Goal: Information Seeking & Learning: Find specific page/section

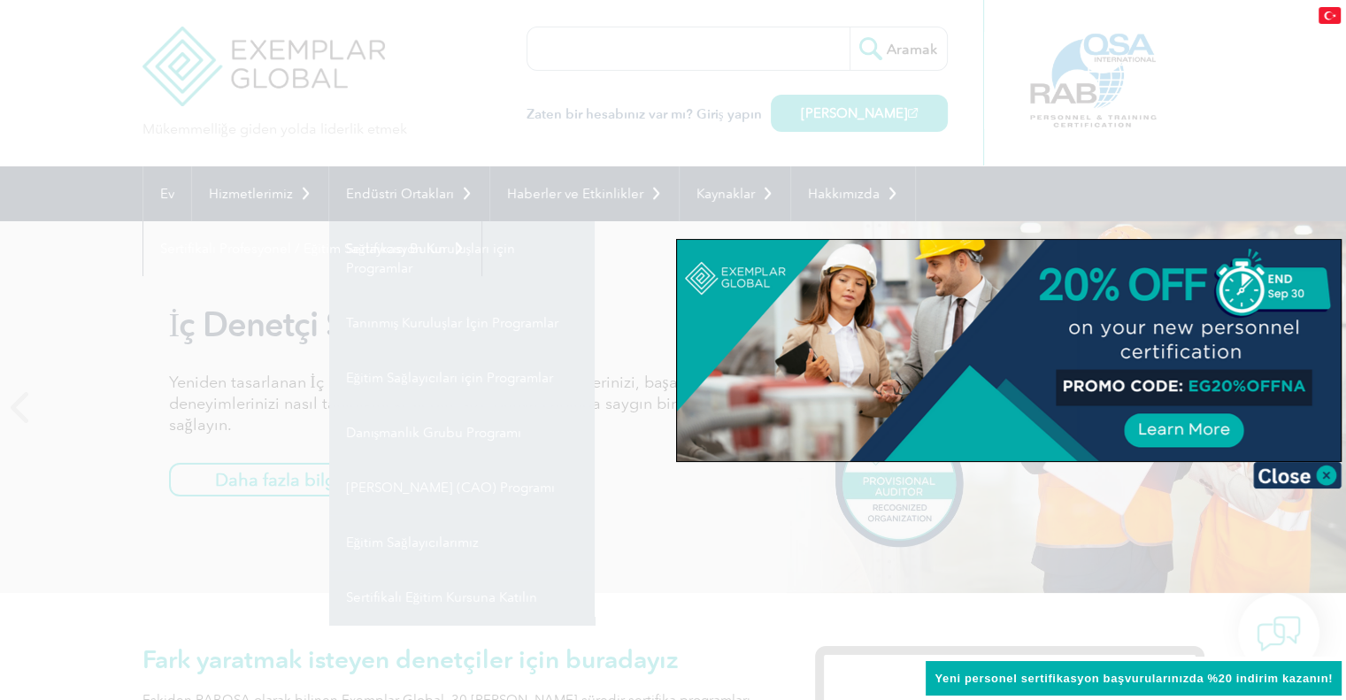
click at [539, 49] on div at bounding box center [673, 350] width 1346 height 700
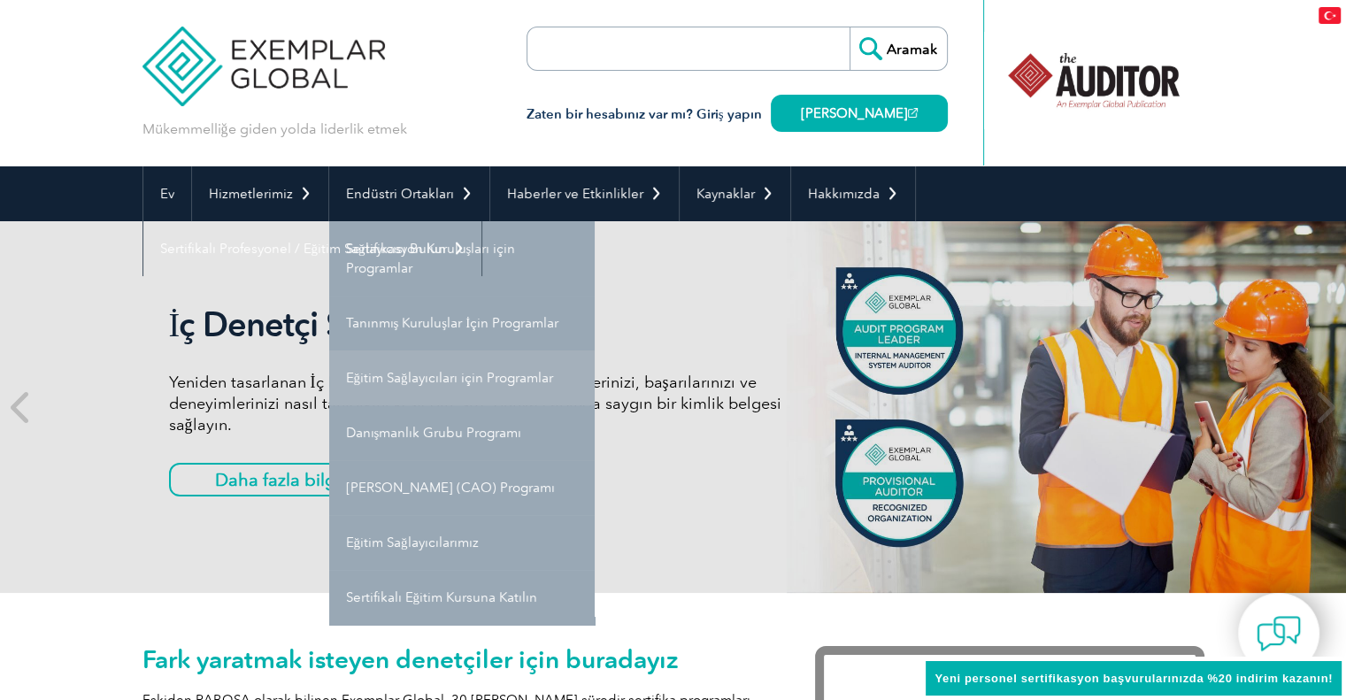
click at [460, 385] on font "Eğitim Sağlayıcıları için Programlar" at bounding box center [449, 378] width 207 height 16
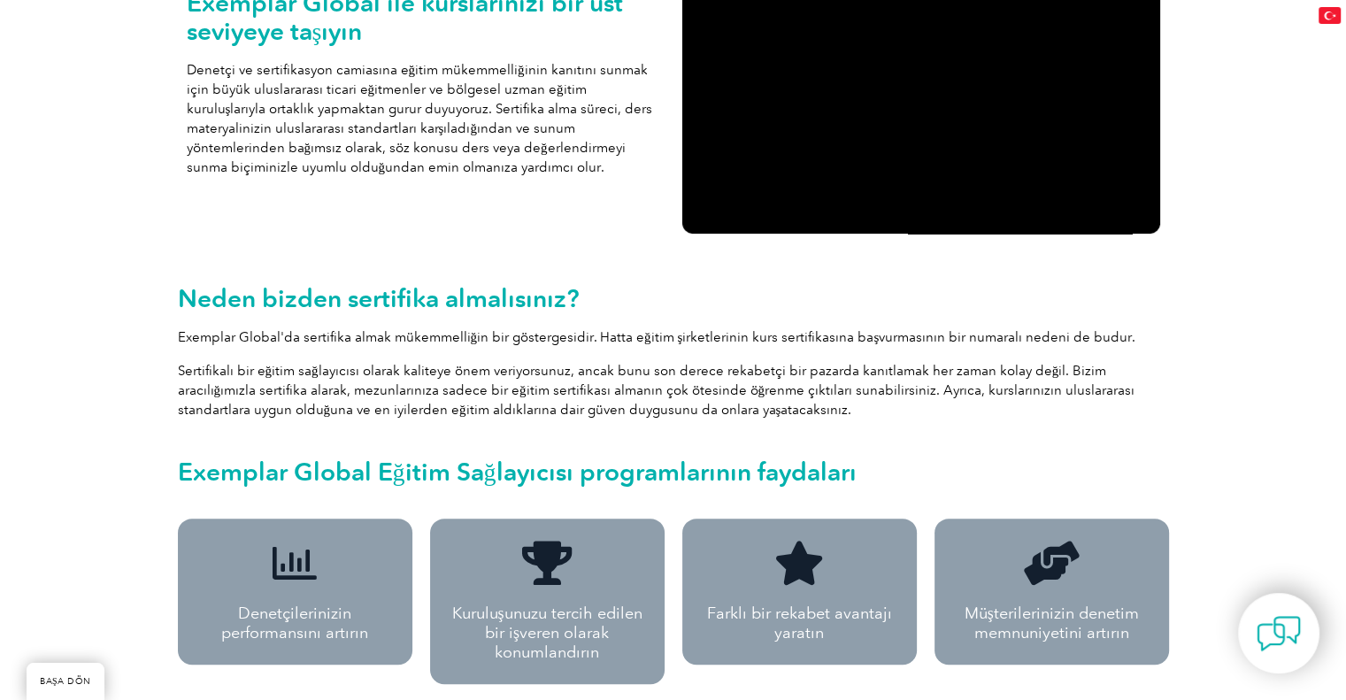
scroll to position [512, 0]
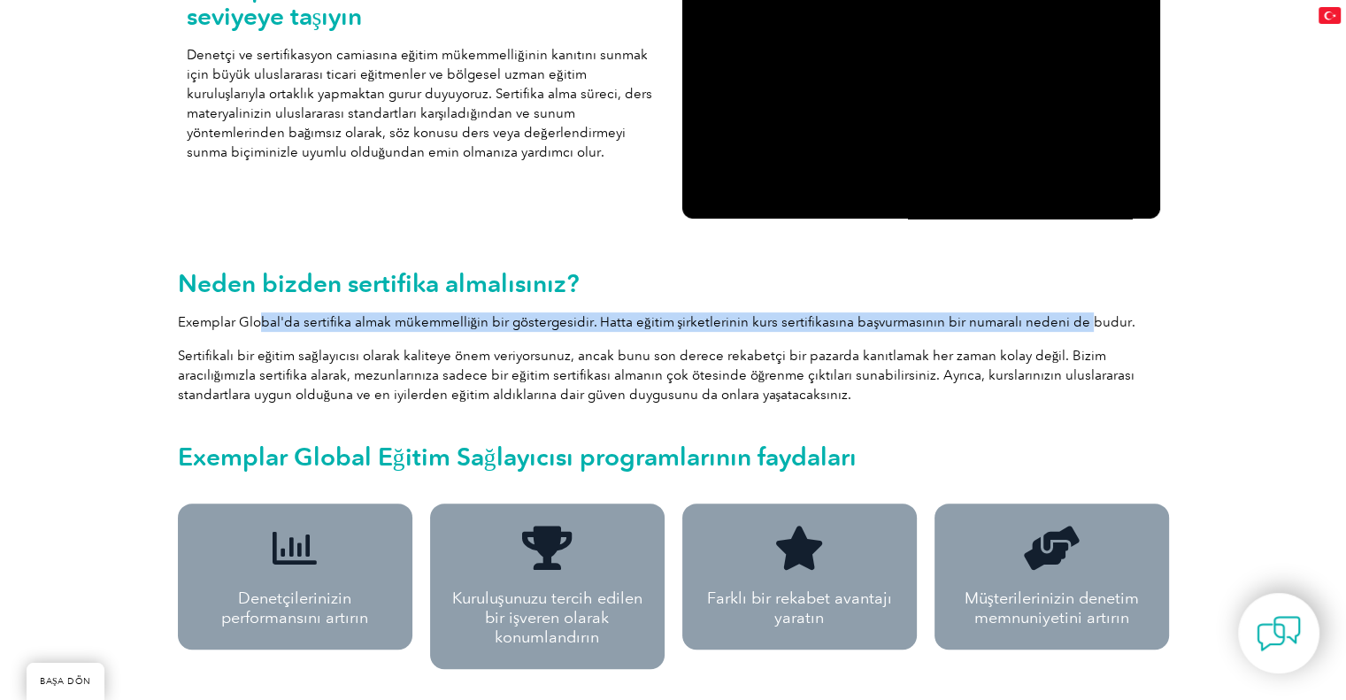
drag, startPoint x: 279, startPoint y: 311, endPoint x: 1071, endPoint y: 311, distance: 792.7
click at [1071, 312] on p "Exemplar Global'da sertifika almak mükemmelliğin bir göstergesidir. Hatta eğiti…" at bounding box center [673, 321] width 991 height 19
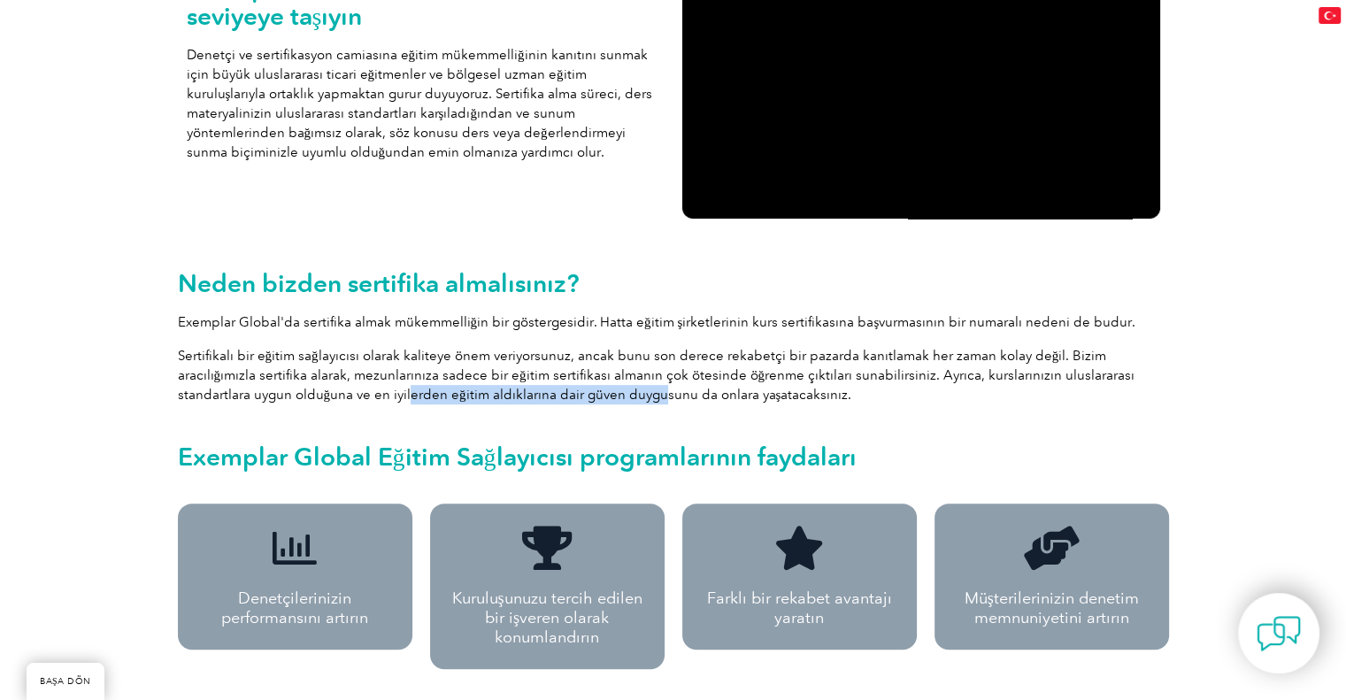
drag, startPoint x: 293, startPoint y: 387, endPoint x: 547, endPoint y: 392, distance: 254.0
click at [544, 389] on font "Sertifikalı bir eğitim sağlayıcısı olarak kaliteye önem veriyorsunuz, ancak bun…" at bounding box center [656, 375] width 957 height 55
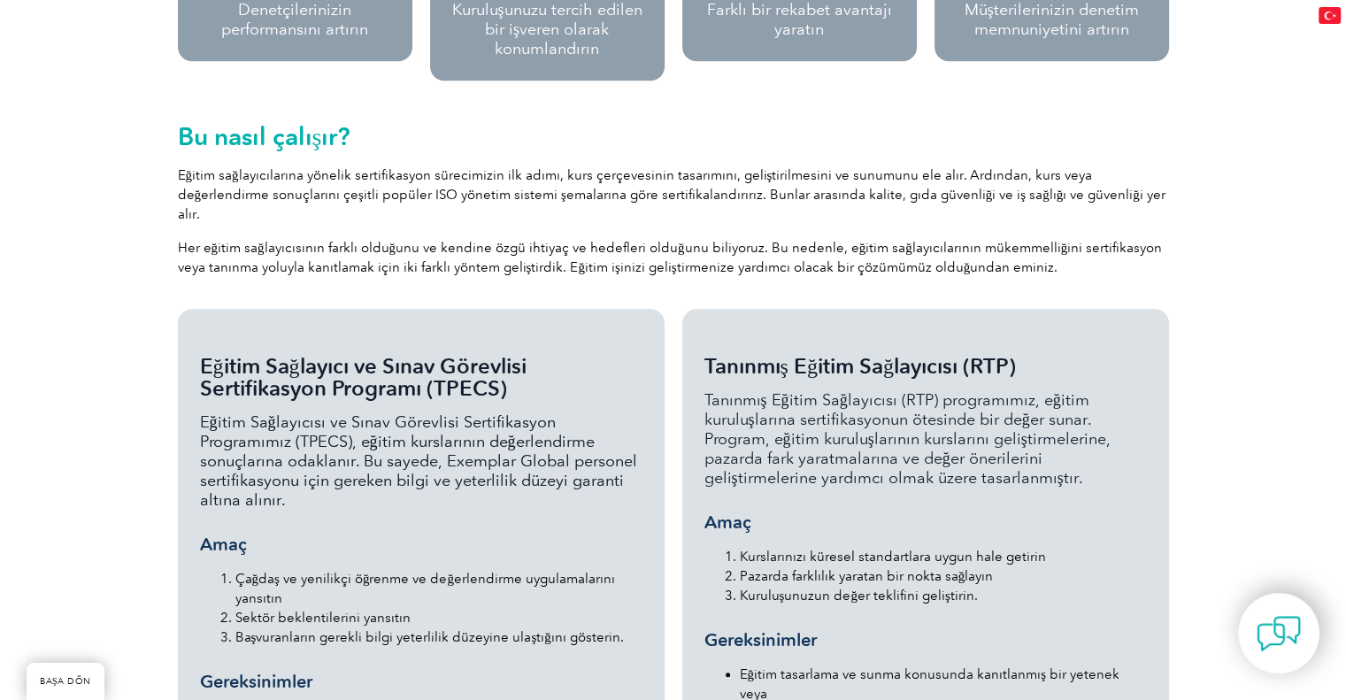
scroll to position [1132, 0]
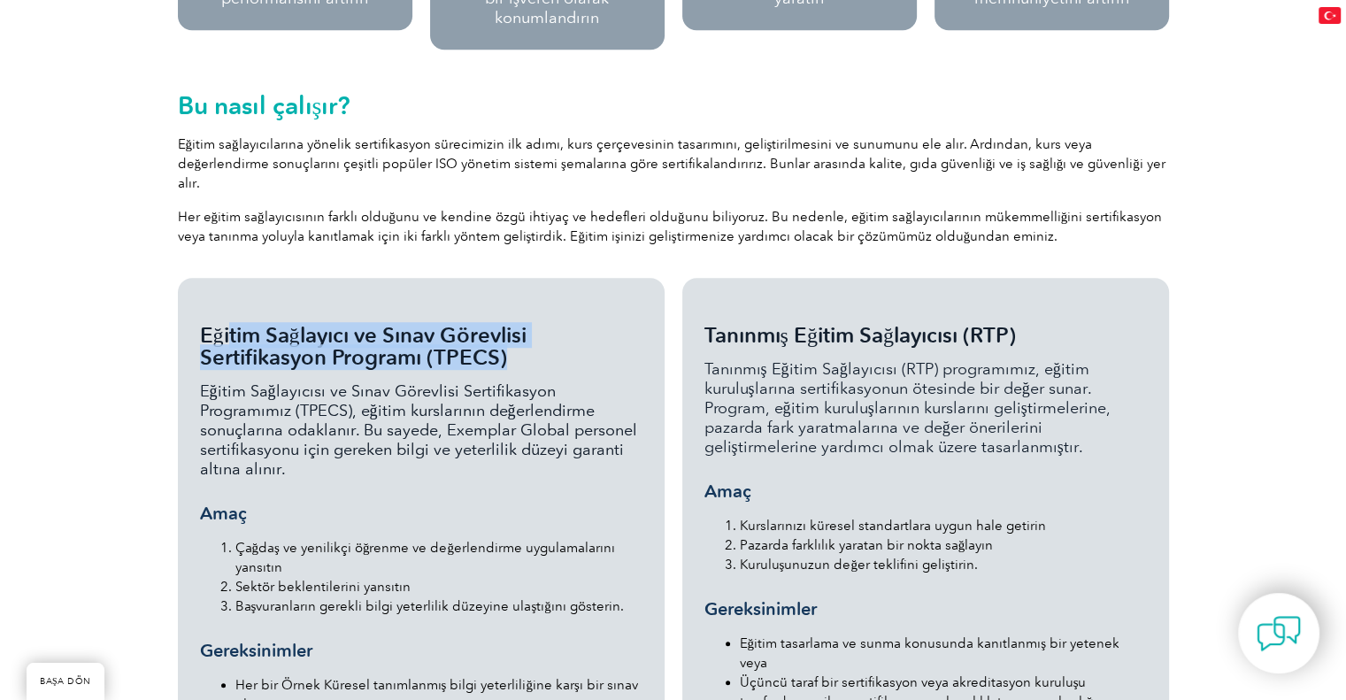
click at [528, 348] on div "Eğitim Sağlayıcı ve Sınav Görevlisi Sertifikasyon Programı (TPECS) Eğitim Sağla…" at bounding box center [421, 671] width 442 height 694
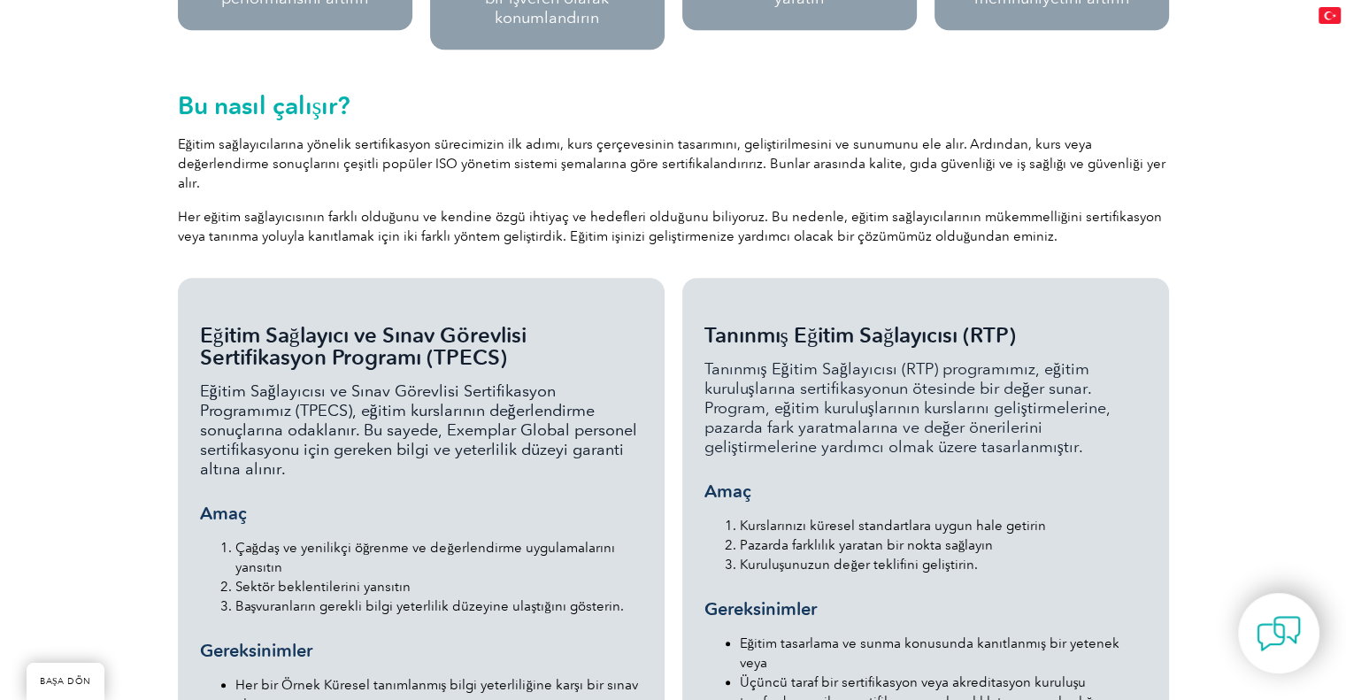
click at [521, 351] on div "Eğitim Sağlayıcı ve Sınav Görevlisi Sertifikasyon Programı (TPECS) Eğitim Sağla…" at bounding box center [421, 671] width 442 height 694
drag, startPoint x: 227, startPoint y: 341, endPoint x: 377, endPoint y: 349, distance: 149.7
drag, startPoint x: 333, startPoint y: 374, endPoint x: 456, endPoint y: 374, distance: 123.9
click at [453, 381] on font "Eğitim Sağlayıcısı ve Sınav Görevlisi Sertifikasyon Programımız (TPECS), eğitim…" at bounding box center [418, 429] width 437 height 97
drag, startPoint x: 366, startPoint y: 387, endPoint x: 539, endPoint y: 387, distance: 172.5
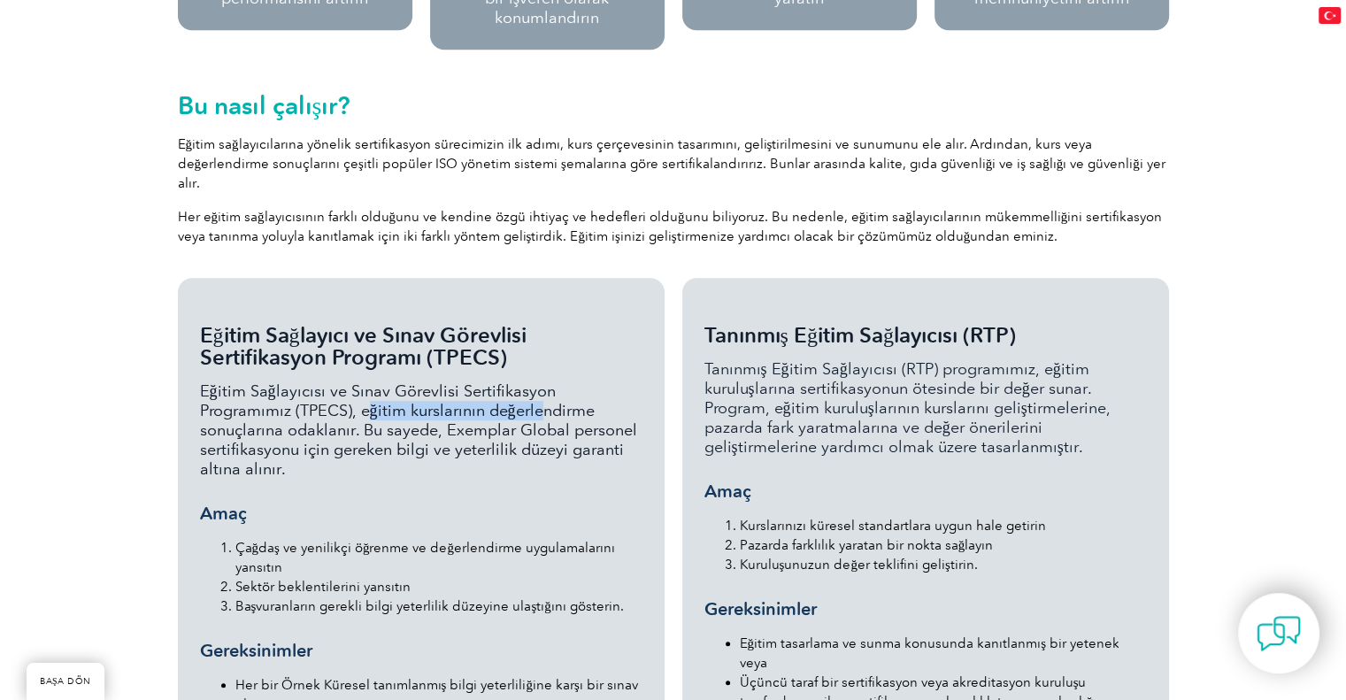
click at [539, 387] on font "Eğitim Sağlayıcısı ve Sınav Görevlisi Sertifikasyon Programımız (TPECS), eğitim…" at bounding box center [418, 429] width 437 height 97
drag, startPoint x: 293, startPoint y: 403, endPoint x: 556, endPoint y: 410, distance: 262.9
click at [556, 410] on font "Eğitim Sağlayıcısı ve Sınav Görevlisi Sertifikasyon Programımız (TPECS), eğitim…" at bounding box center [418, 429] width 437 height 97
drag, startPoint x: 254, startPoint y: 431, endPoint x: 500, endPoint y: 432, distance: 245.9
click at [500, 432] on font "Eğitim Sağlayıcısı ve Sınav Görevlisi Sertifikasyon Programımız (TPECS), eğitim…" at bounding box center [418, 429] width 437 height 97
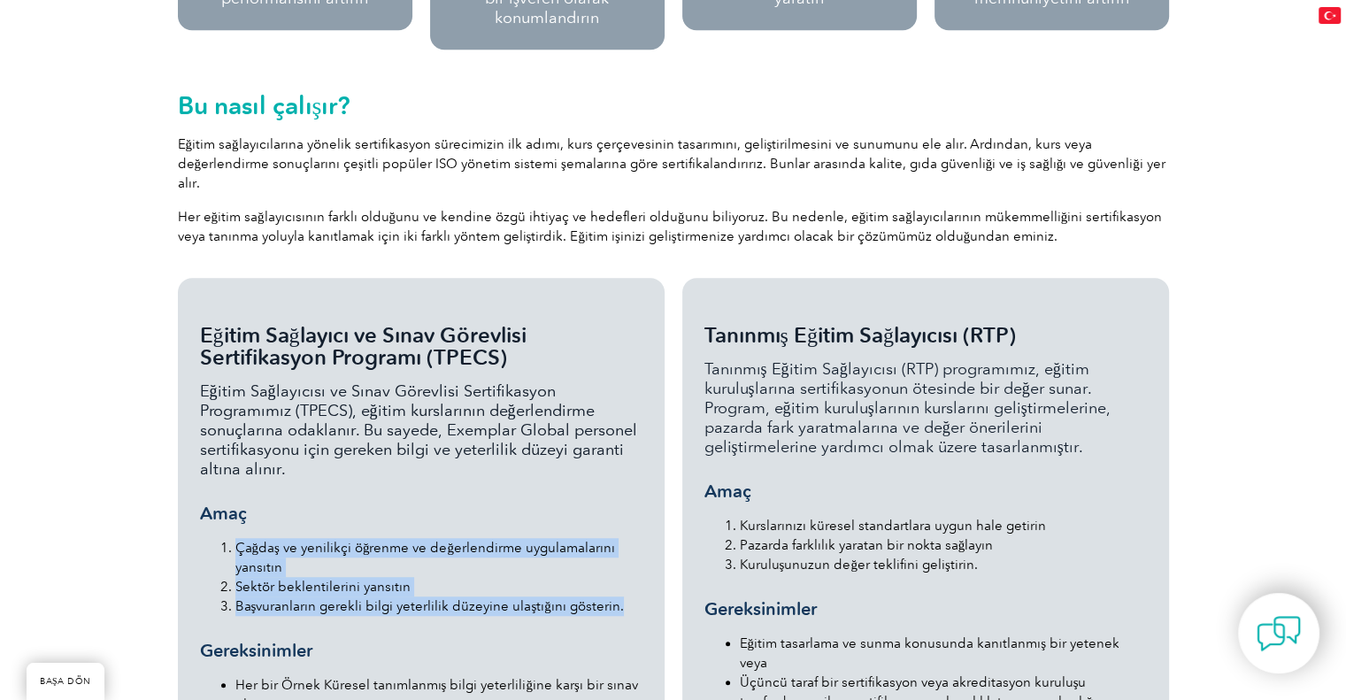
click at [630, 583] on ol "Çağdaş ve yenilikçi öğrenme ve değerlendirme uygulamalarını yansıtın Sektör bek…" at bounding box center [421, 577] width 442 height 78
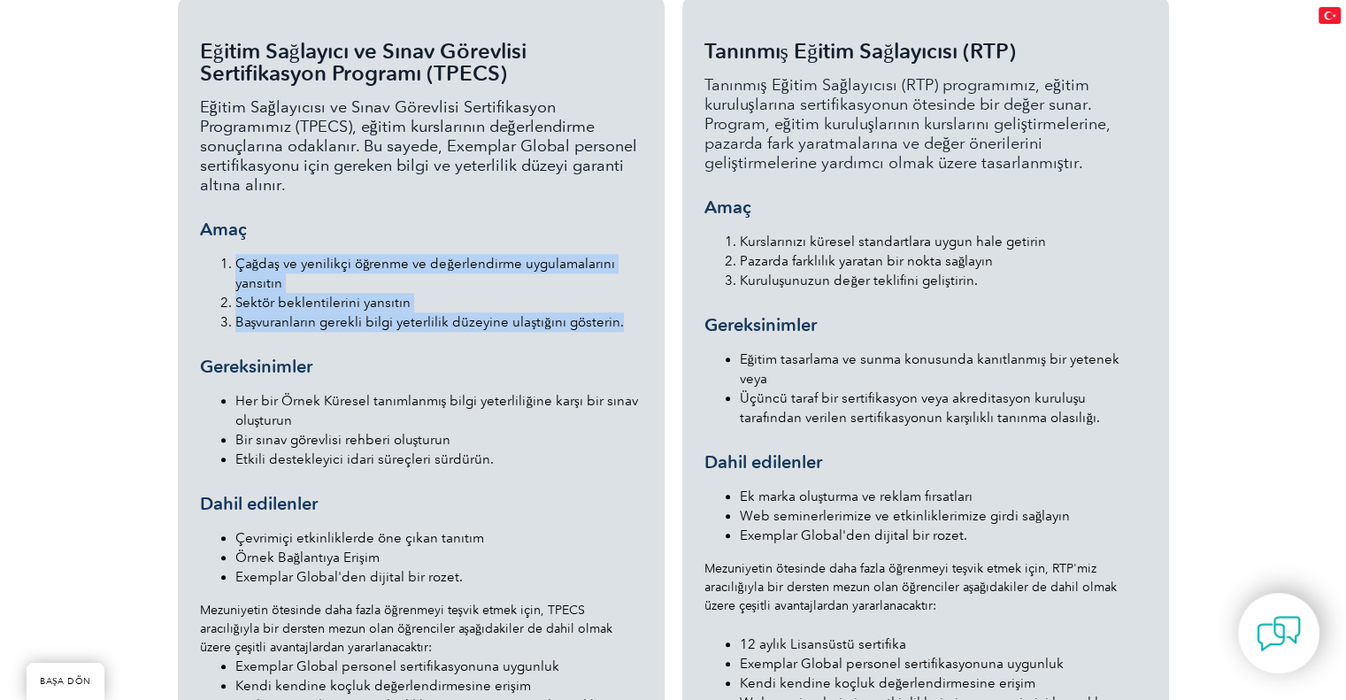
scroll to position [1308, 0]
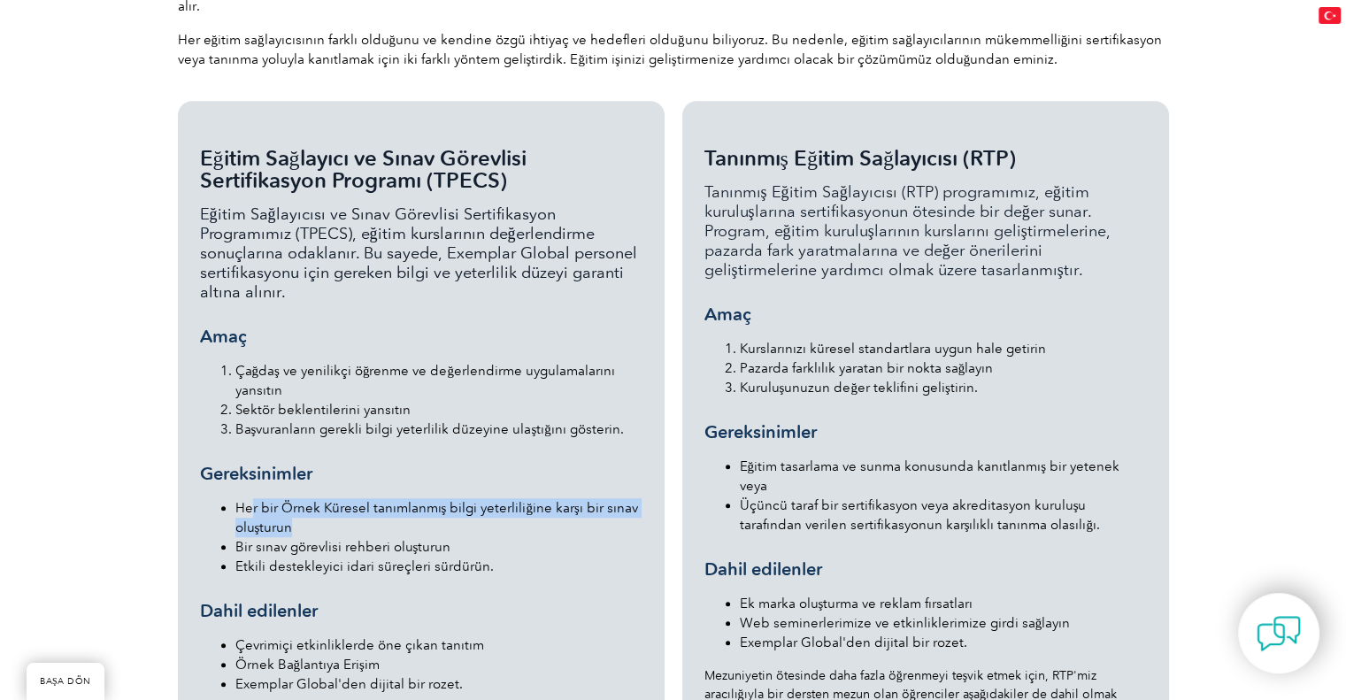
drag, startPoint x: 276, startPoint y: 487, endPoint x: 588, endPoint y: 501, distance: 312.6
click at [588, 501] on li "Her bir Örnek Küresel tanımlanmış bilgi yeterliliğine karşı bir sınav oluşturun" at bounding box center [438, 517] width 407 height 39
click at [469, 500] on font "Her bir Örnek Küresel tanımlanmış bilgi yeterliliğine karşı bir sınav oluşturun" at bounding box center [436, 517] width 403 height 35
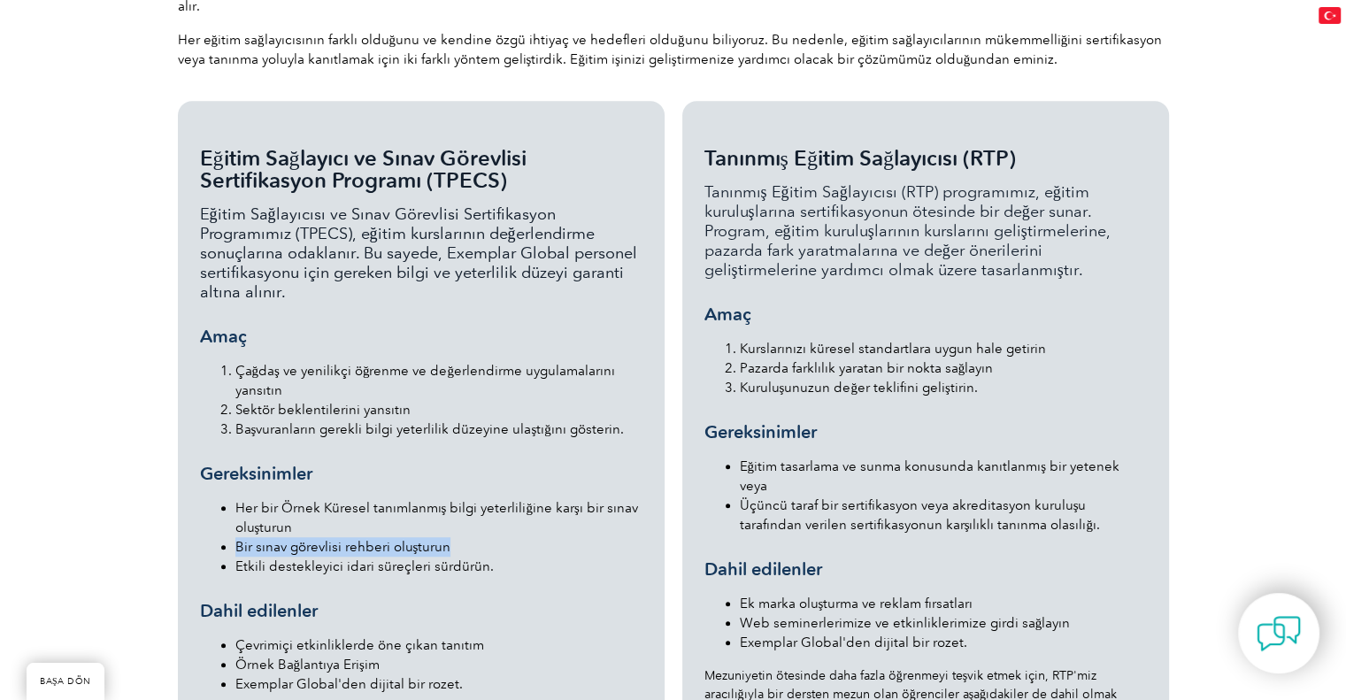
drag, startPoint x: 234, startPoint y: 526, endPoint x: 442, endPoint y: 526, distance: 207.9
click at [442, 539] on font "Bir sınav görevlisi rehberi oluşturun" at bounding box center [343, 547] width 216 height 16
click at [465, 558] on font "Etkili destekleyici idari süreçleri sürdürün." at bounding box center [364, 566] width 258 height 16
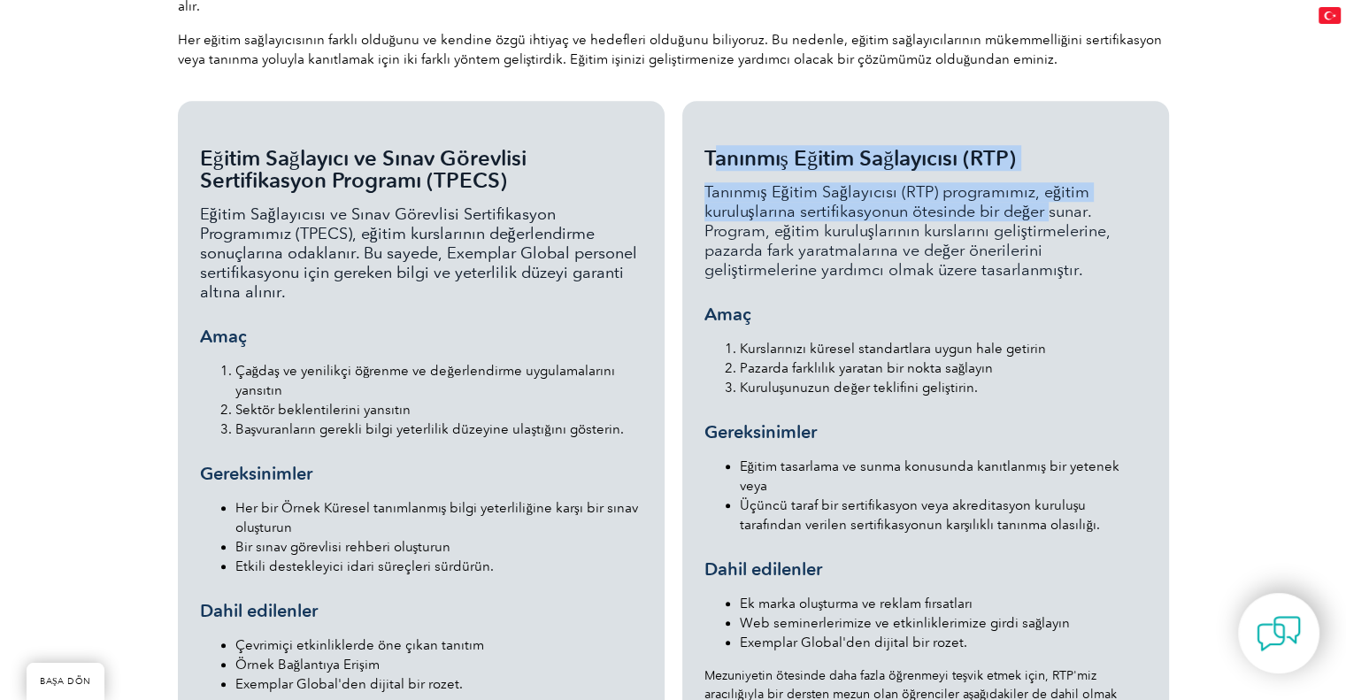
drag, startPoint x: 713, startPoint y: 134, endPoint x: 1051, endPoint y: 183, distance: 341.6
click at [1051, 183] on div "Tanınmış Eğitim Sağlayıcısı (RTP) Tanınmış Eğitim Sağlayıcısı (RTP) programımız…" at bounding box center [925, 493] width 442 height 692
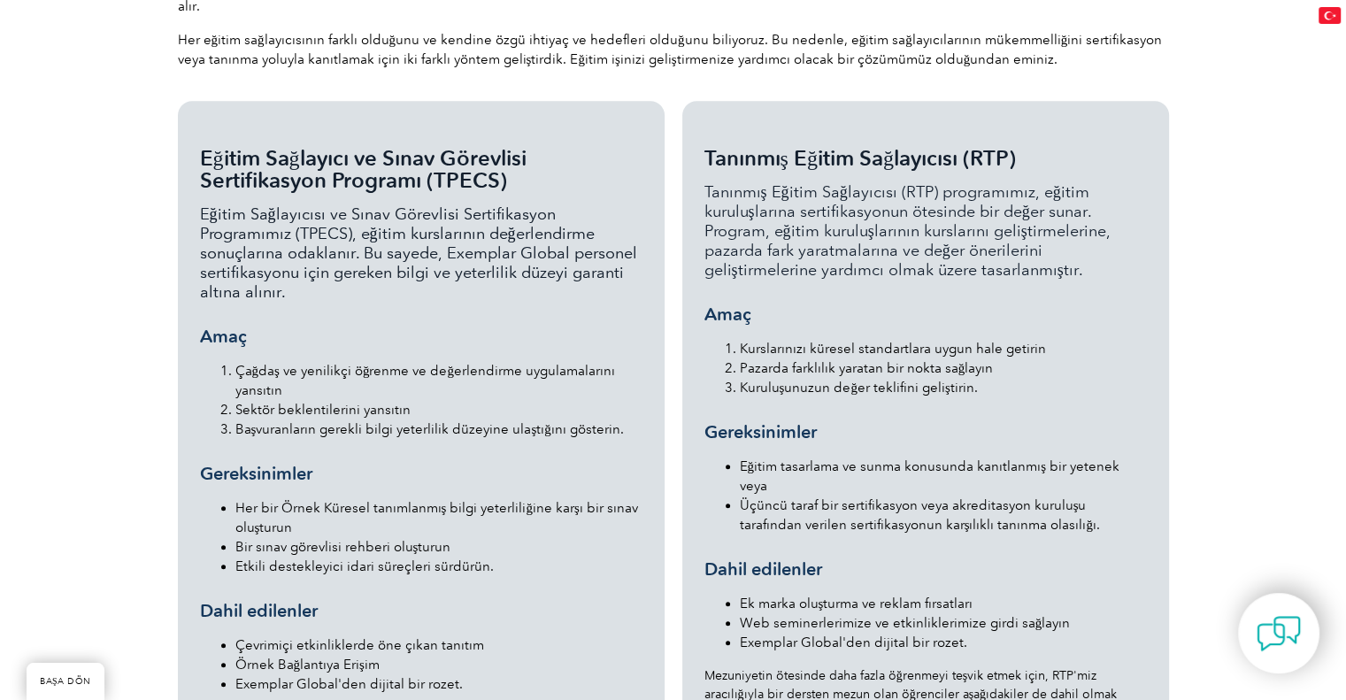
click at [927, 229] on font "Tanınmış Eğitim Sağlayıcısı (RTP) programımız, eğitim kuruluşlarına sertifikasy…" at bounding box center [907, 230] width 406 height 97
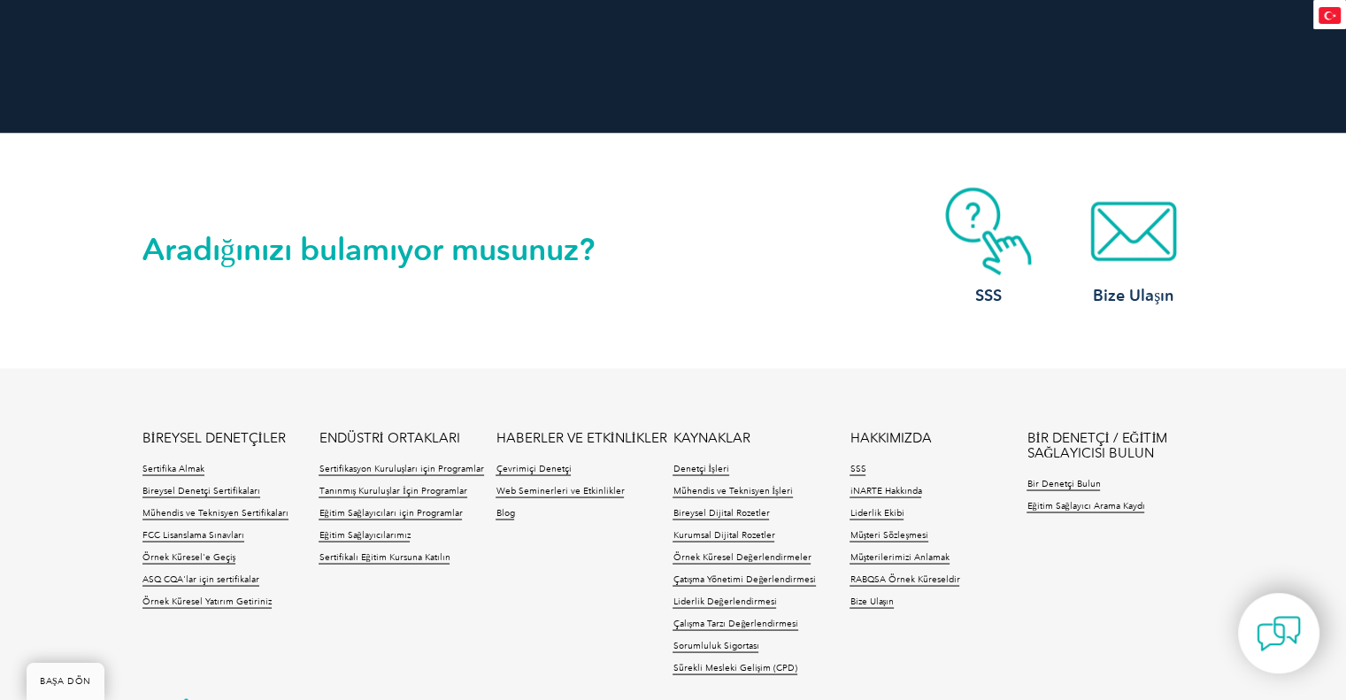
scroll to position [3248, 0]
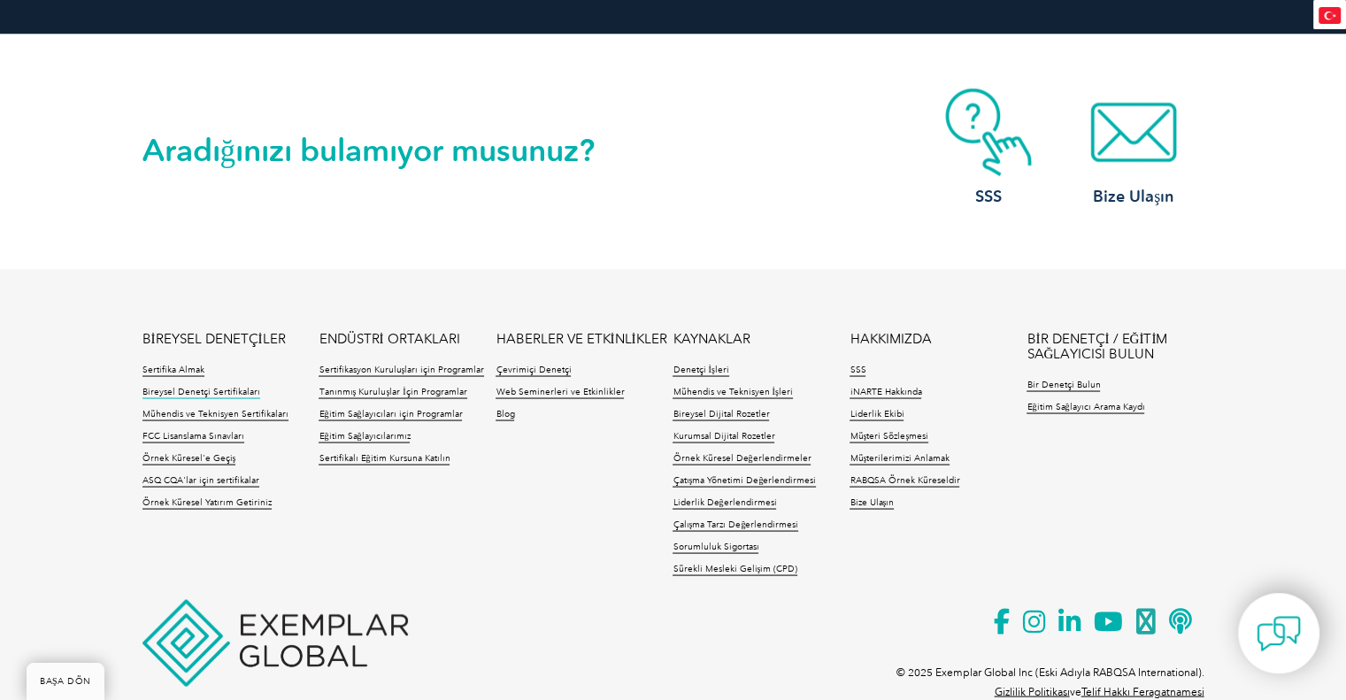
click at [183, 386] on font "Bireysel Denetçi Sertifikaları" at bounding box center [201, 391] width 118 height 11
click at [382, 430] on font "Eğitim Sağlayıcılarımız" at bounding box center [363, 435] width 91 height 11
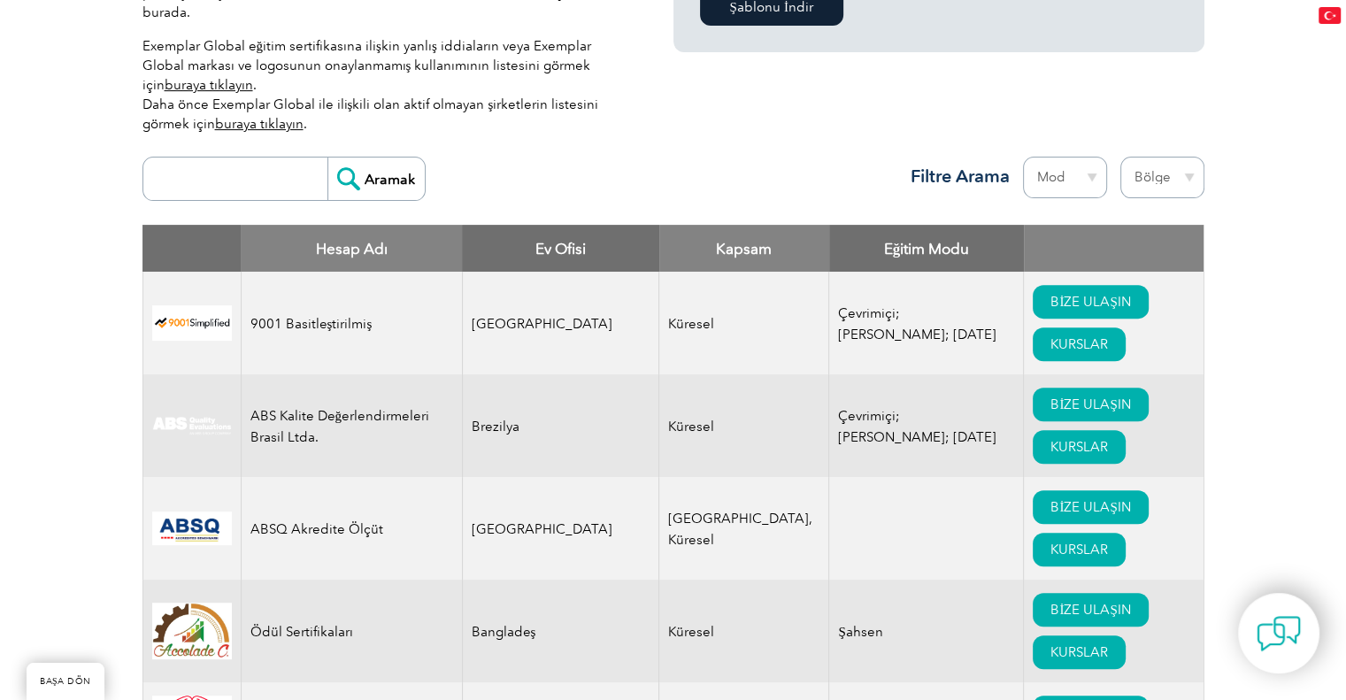
scroll to position [602, 0]
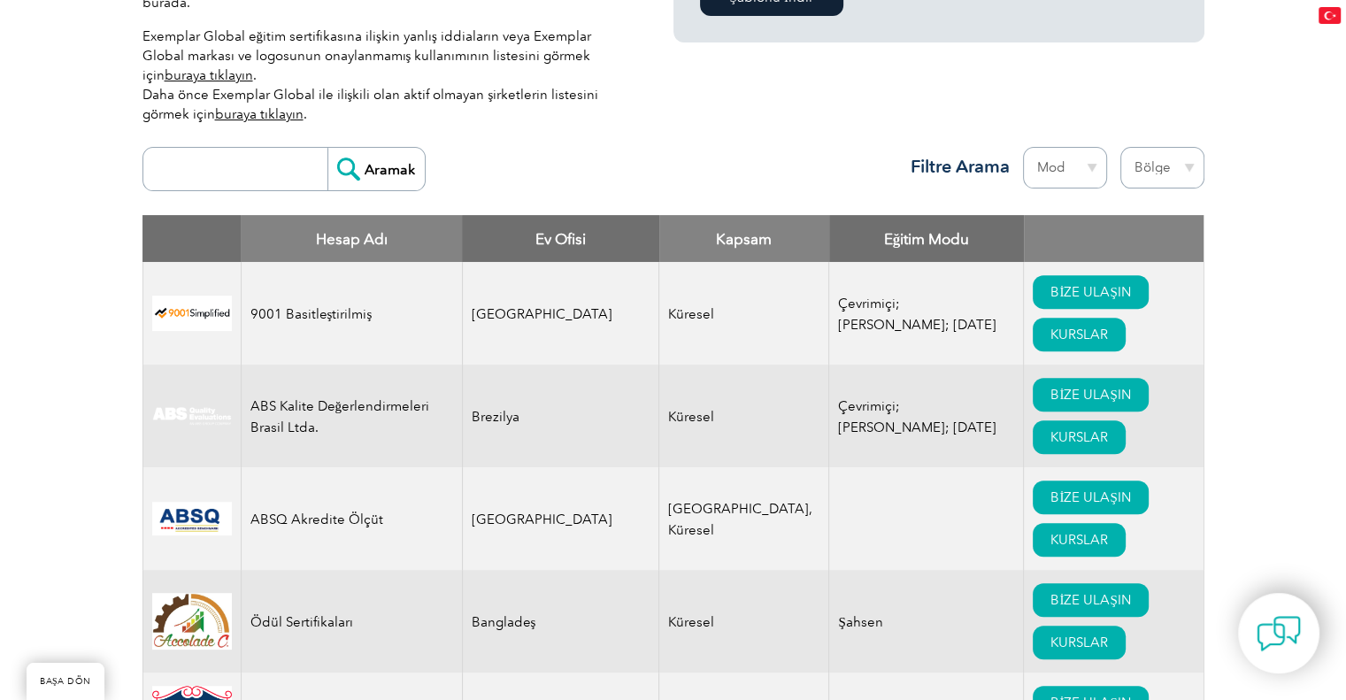
click at [268, 165] on input "search" at bounding box center [239, 169] width 175 height 42
type input "vga"
click at [354, 149] on input "Aramak" at bounding box center [375, 169] width 97 height 42
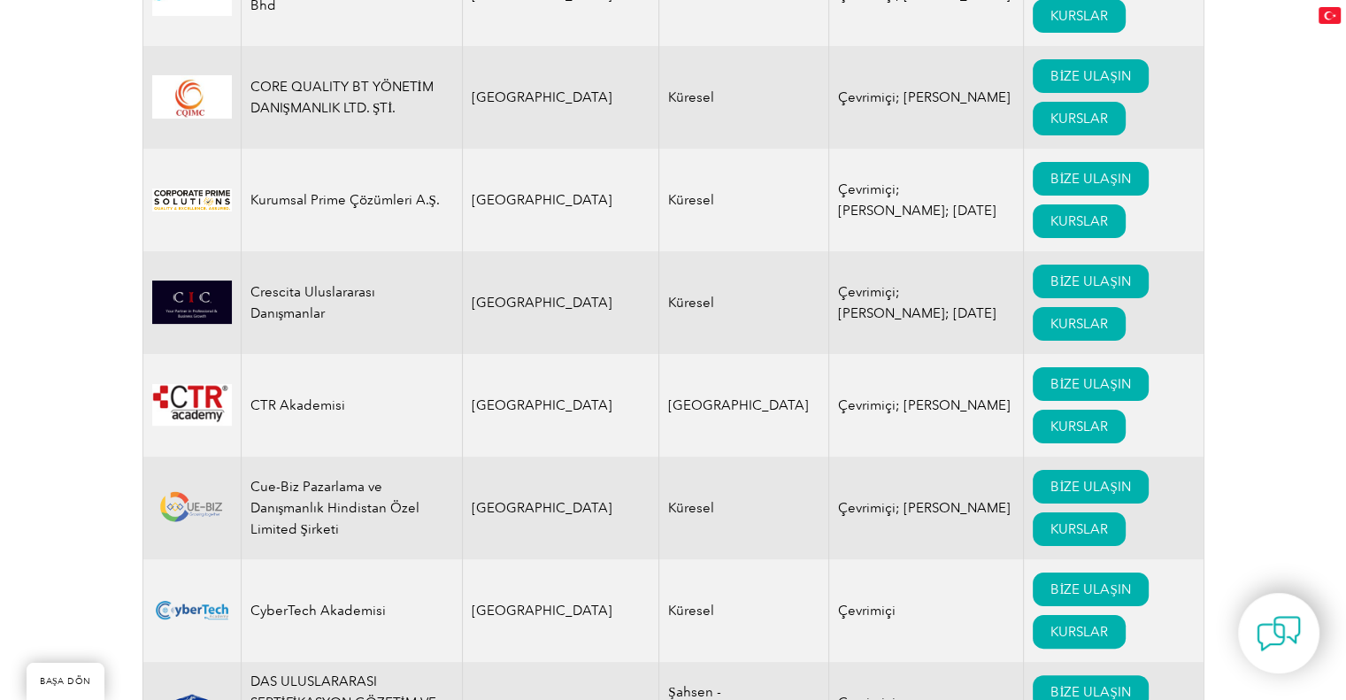
scroll to position [6971, 0]
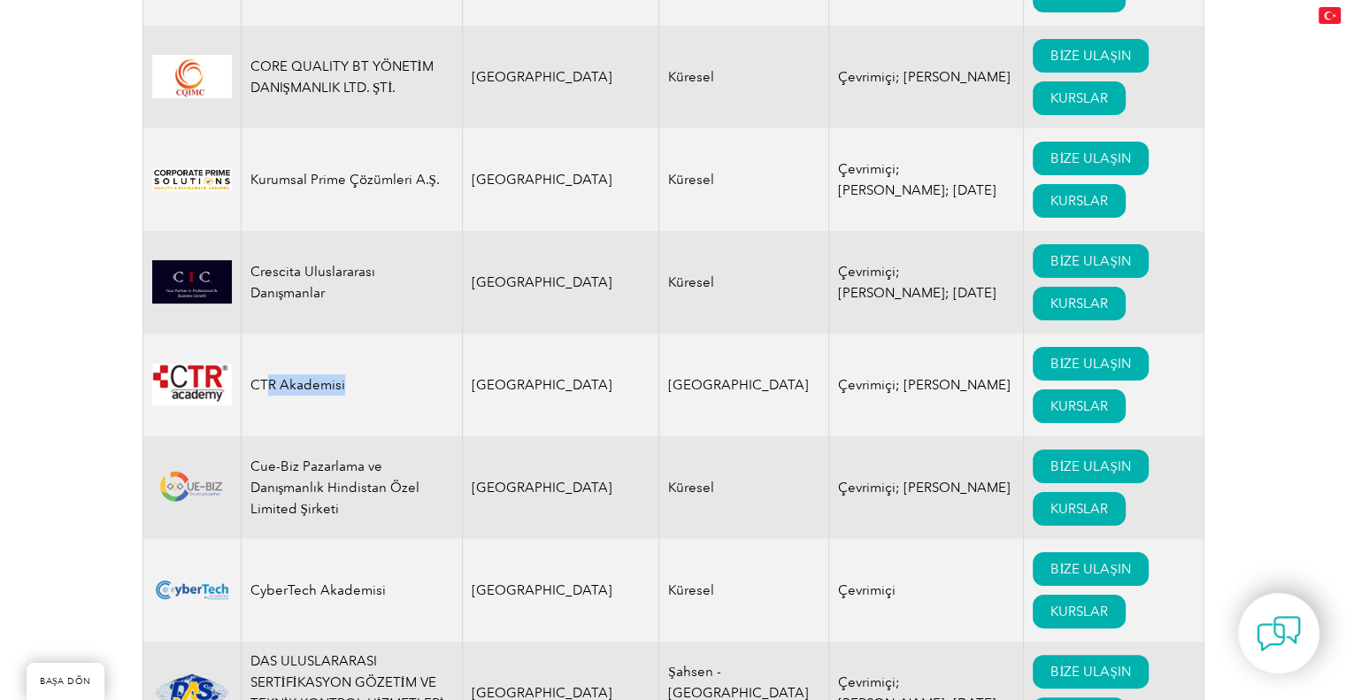
drag, startPoint x: 345, startPoint y: 276, endPoint x: 268, endPoint y: 288, distance: 77.8
click at [268, 334] on td "CTR Akademisi" at bounding box center [351, 385] width 221 height 103
drag, startPoint x: 875, startPoint y: 275, endPoint x: 772, endPoint y: 276, distance: 102.6
click at [885, 334] on td "Çevrimiçi; Şahsen" at bounding box center [926, 385] width 195 height 103
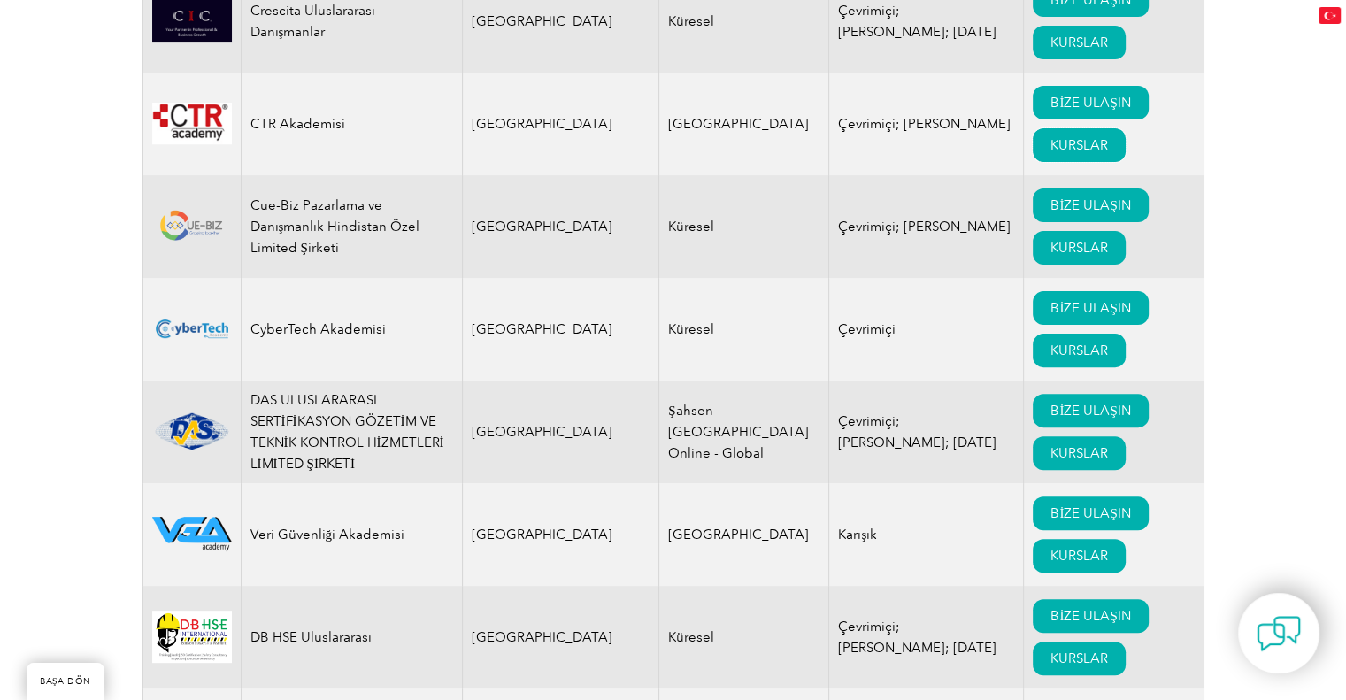
scroll to position [7237, 0]
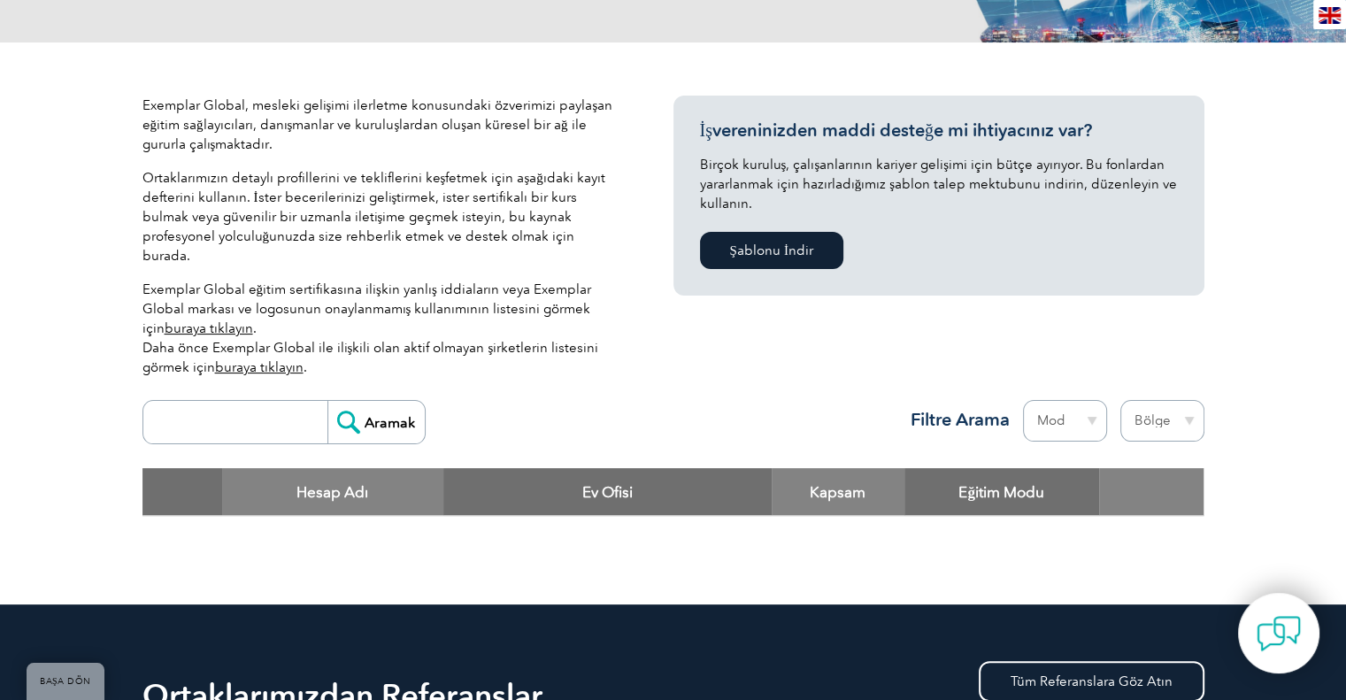
scroll to position [354, 0]
